Goal: Information Seeking & Learning: Learn about a topic

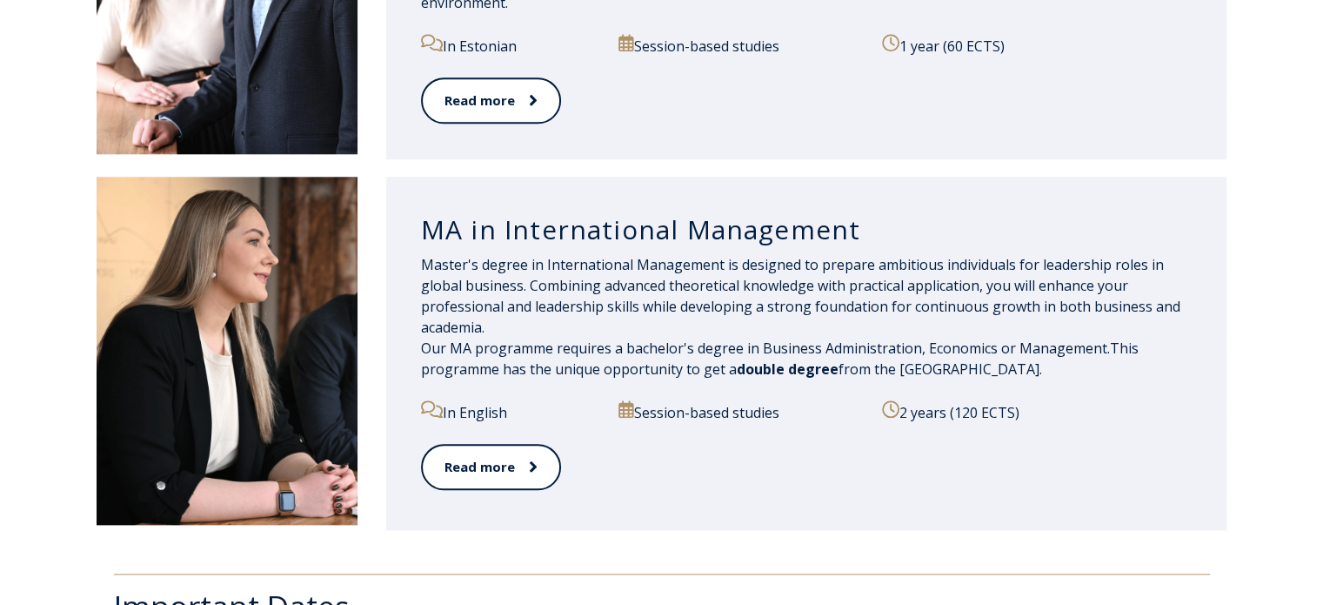
scroll to position [1735, 0]
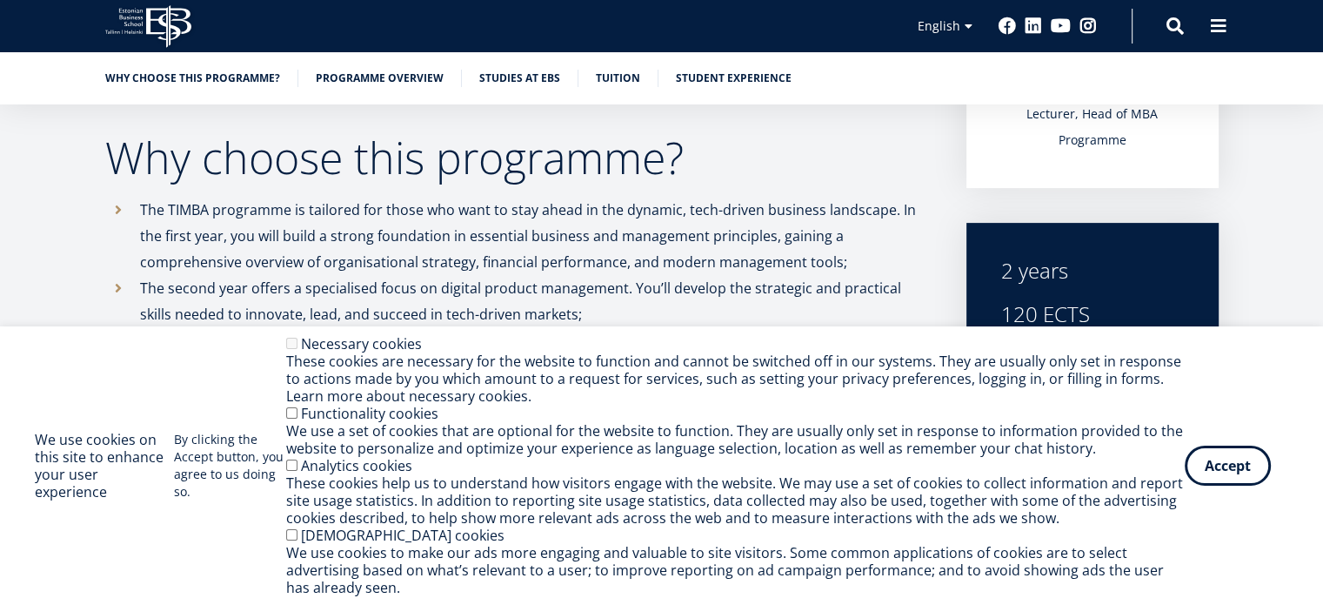
scroll to position [492, 0]
click at [1213, 462] on button "Accept" at bounding box center [1228, 462] width 86 height 40
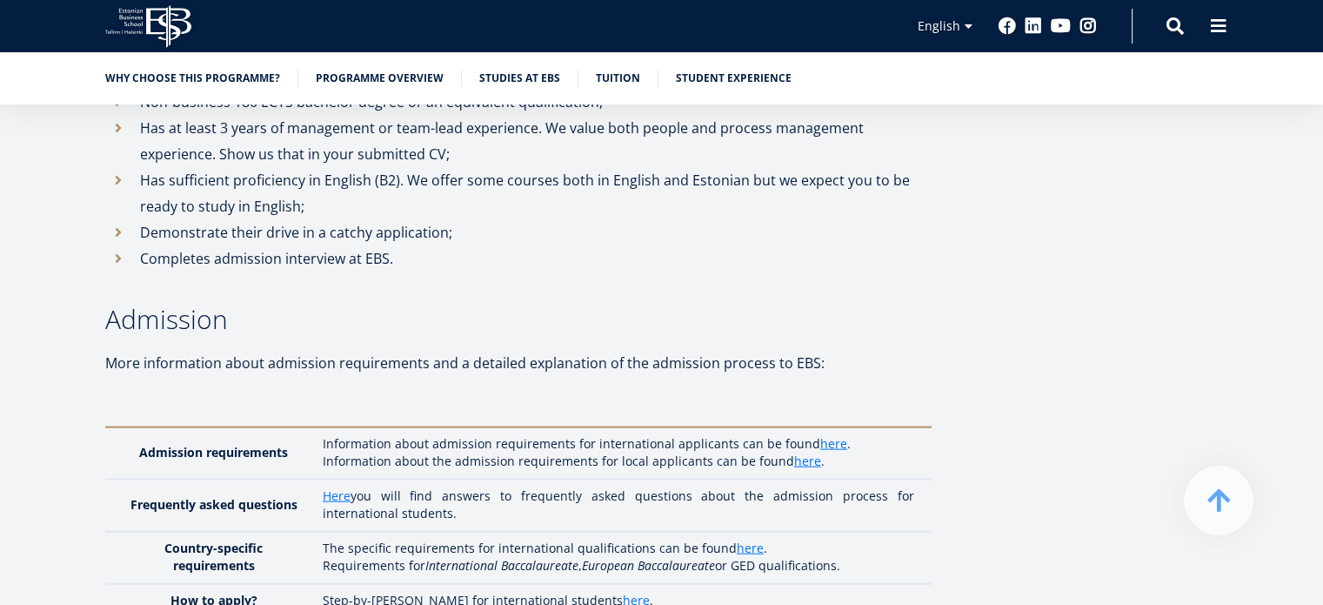
scroll to position [3869, 0]
click at [828, 434] on link "here" at bounding box center [833, 442] width 27 height 17
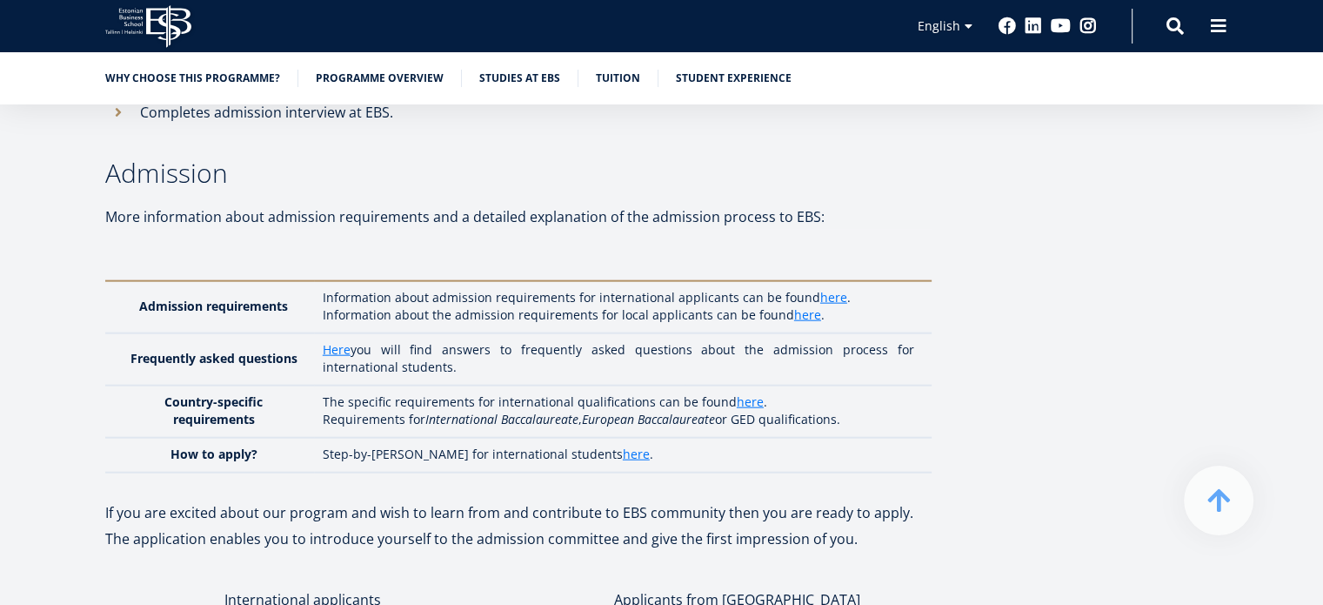
scroll to position [4022, 0]
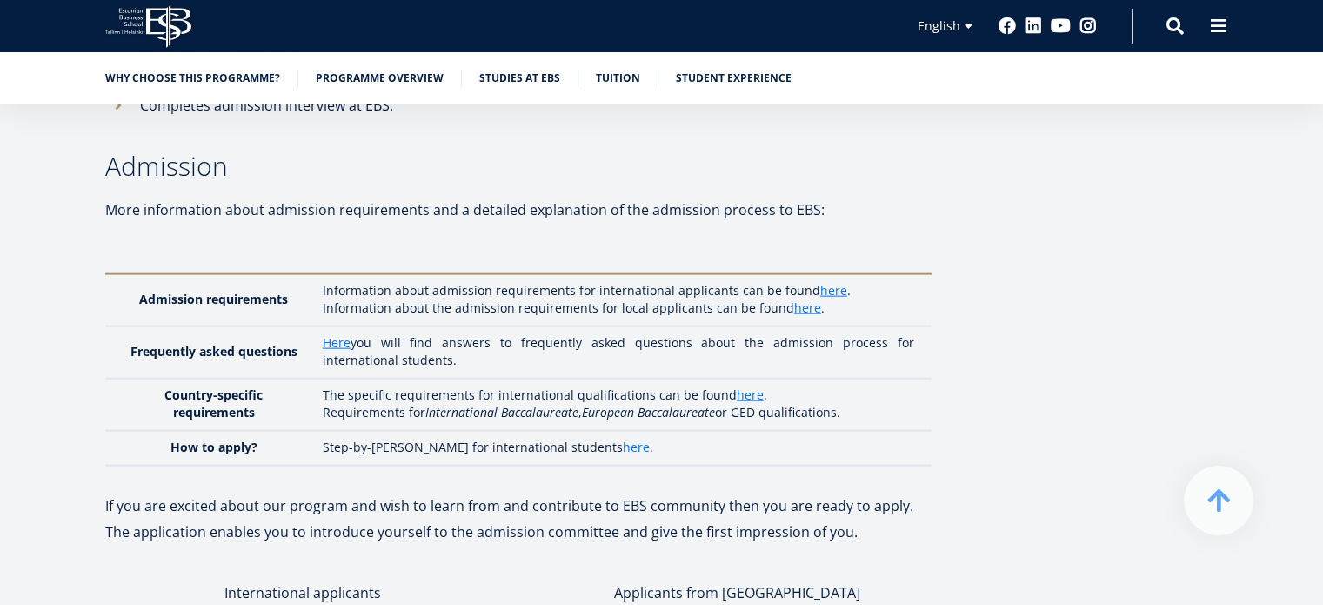
click at [623, 438] on link "here" at bounding box center [636, 446] width 27 height 17
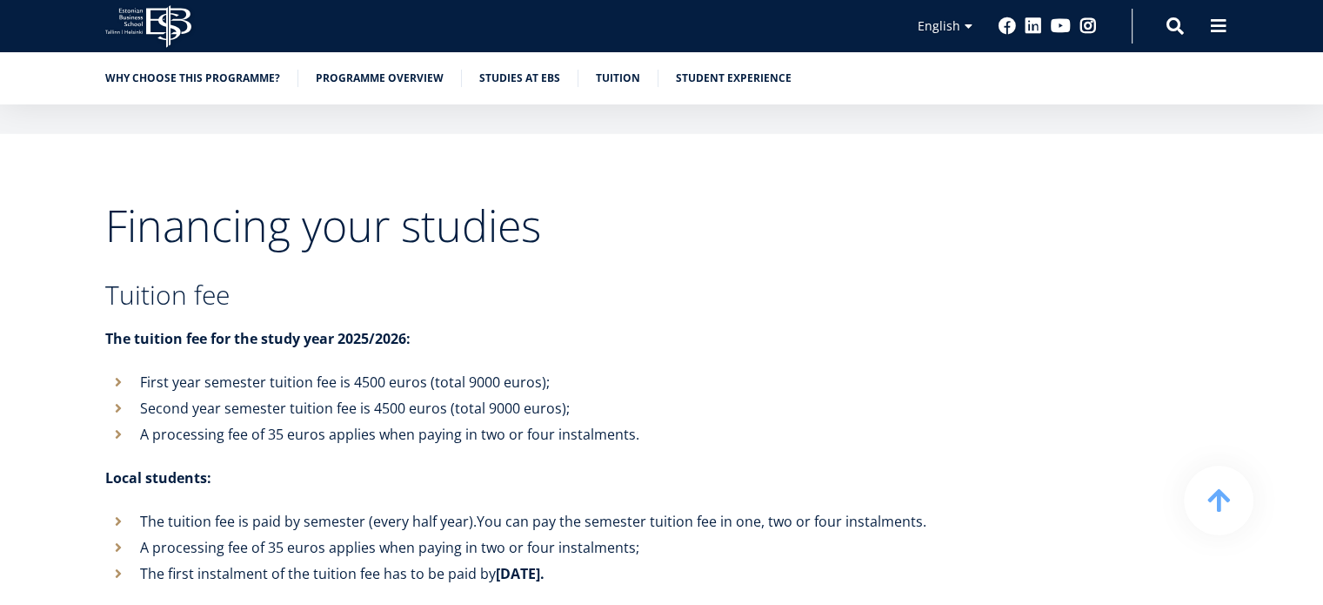
scroll to position [5586, 0]
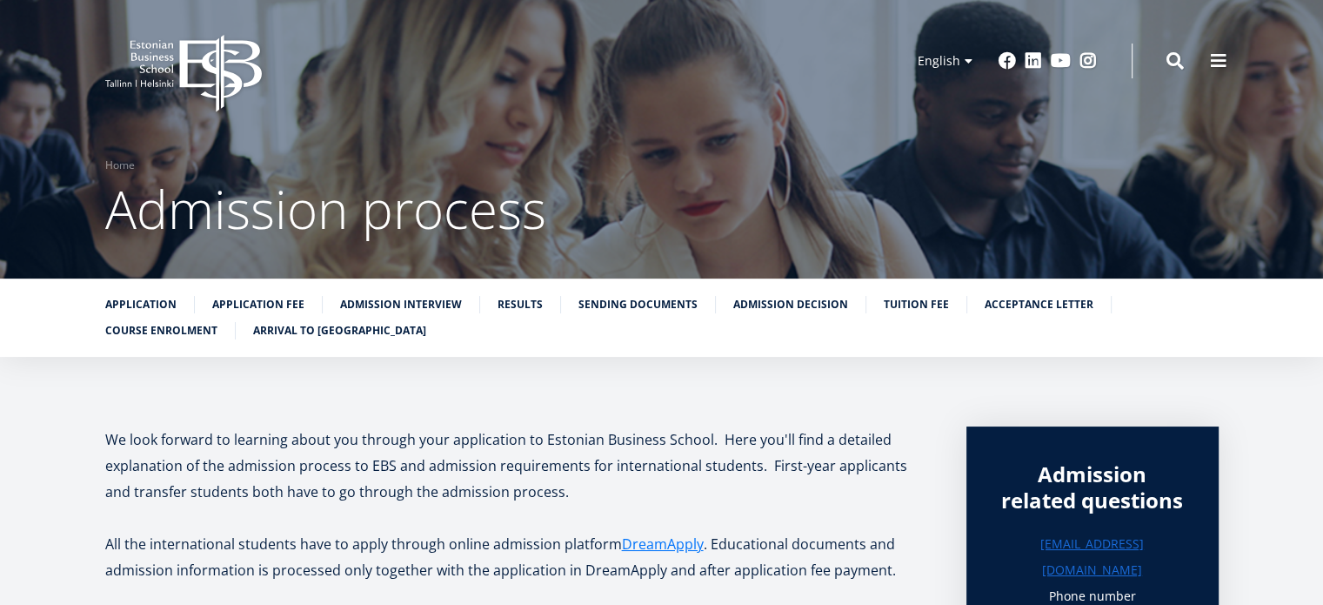
click at [188, 51] on icon "EBS Logo Created with Sketch." at bounding box center [183, 73] width 157 height 77
